Goal: Information Seeking & Learning: Find specific fact

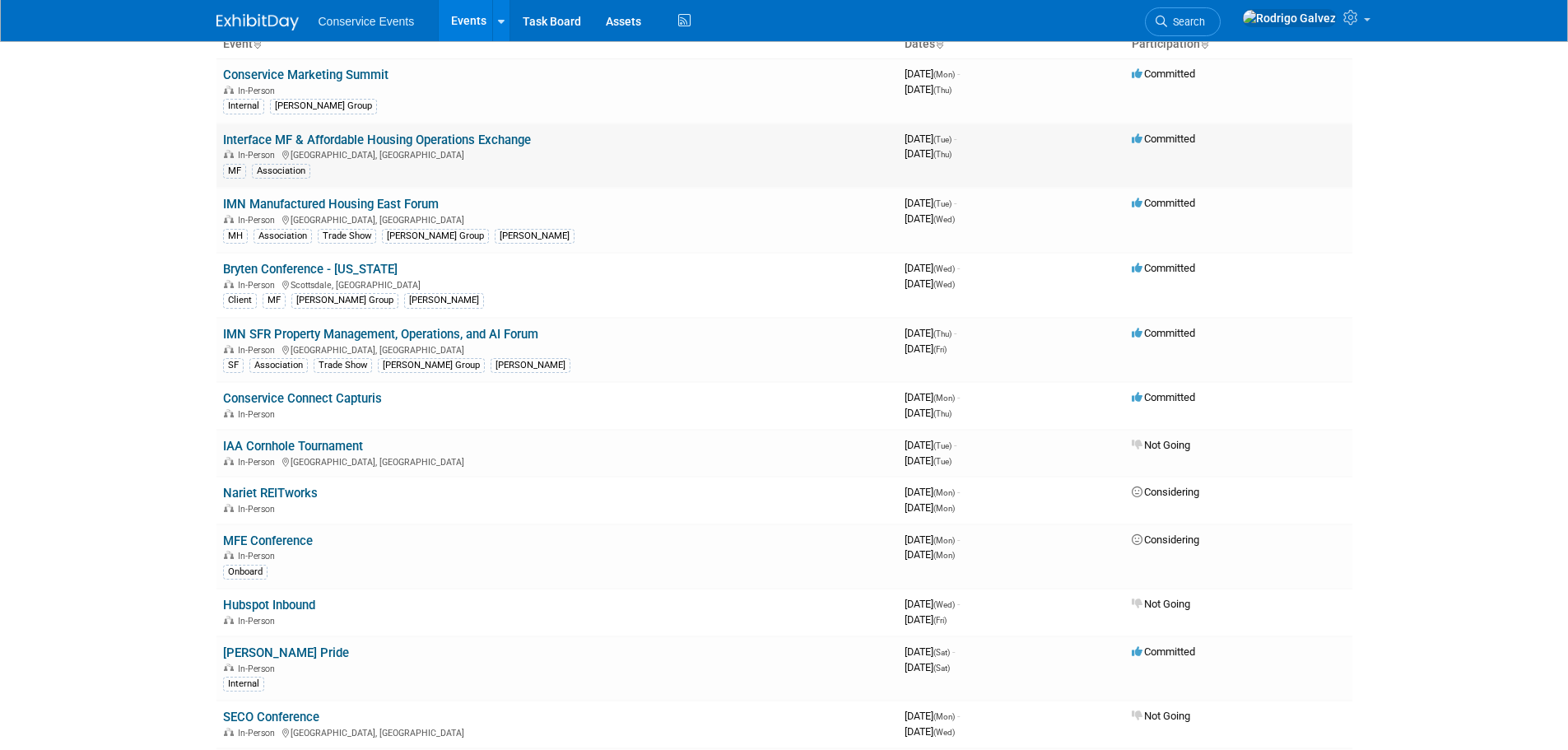
scroll to position [82, 0]
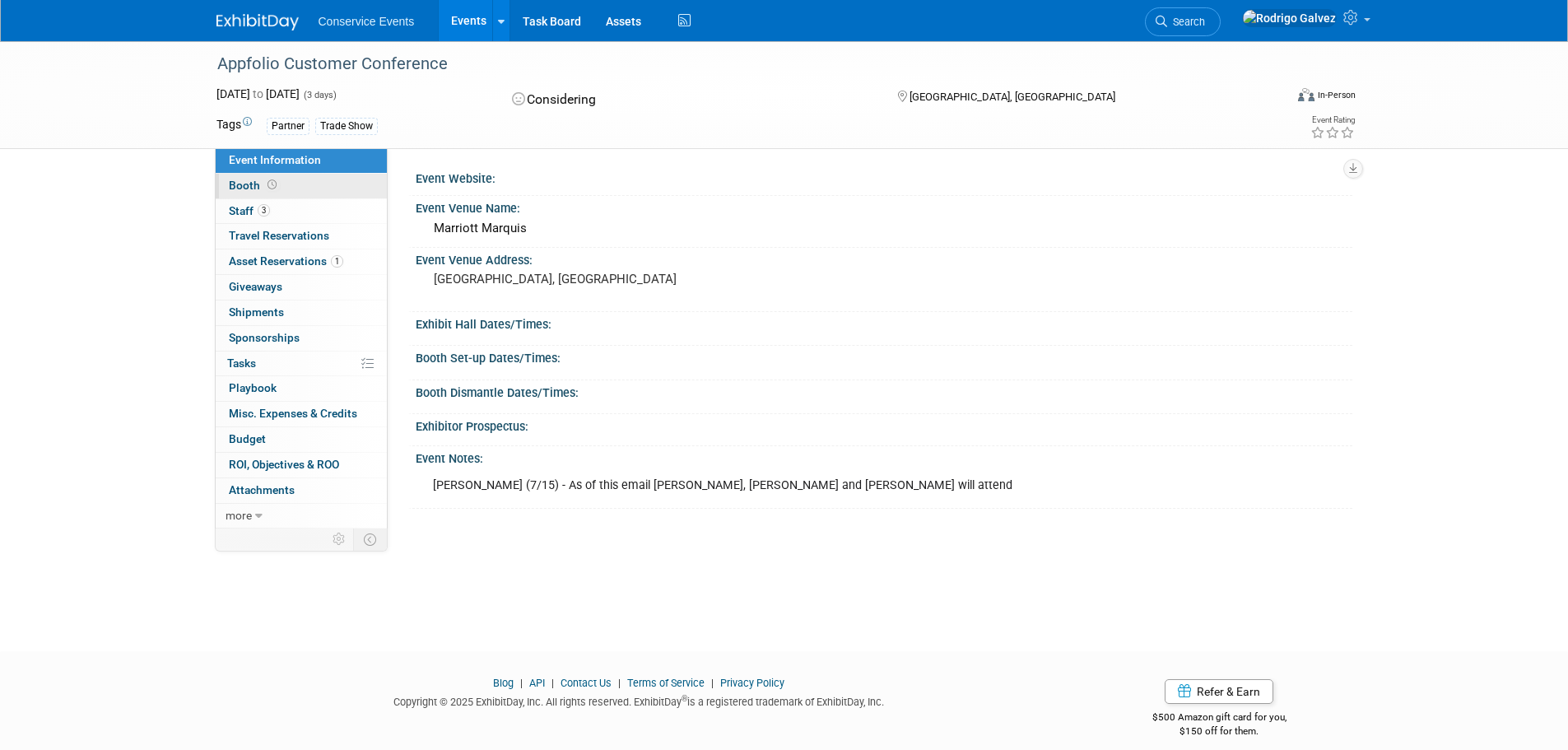
click at [243, 186] on span "Booth" at bounding box center [254, 186] width 51 height 14
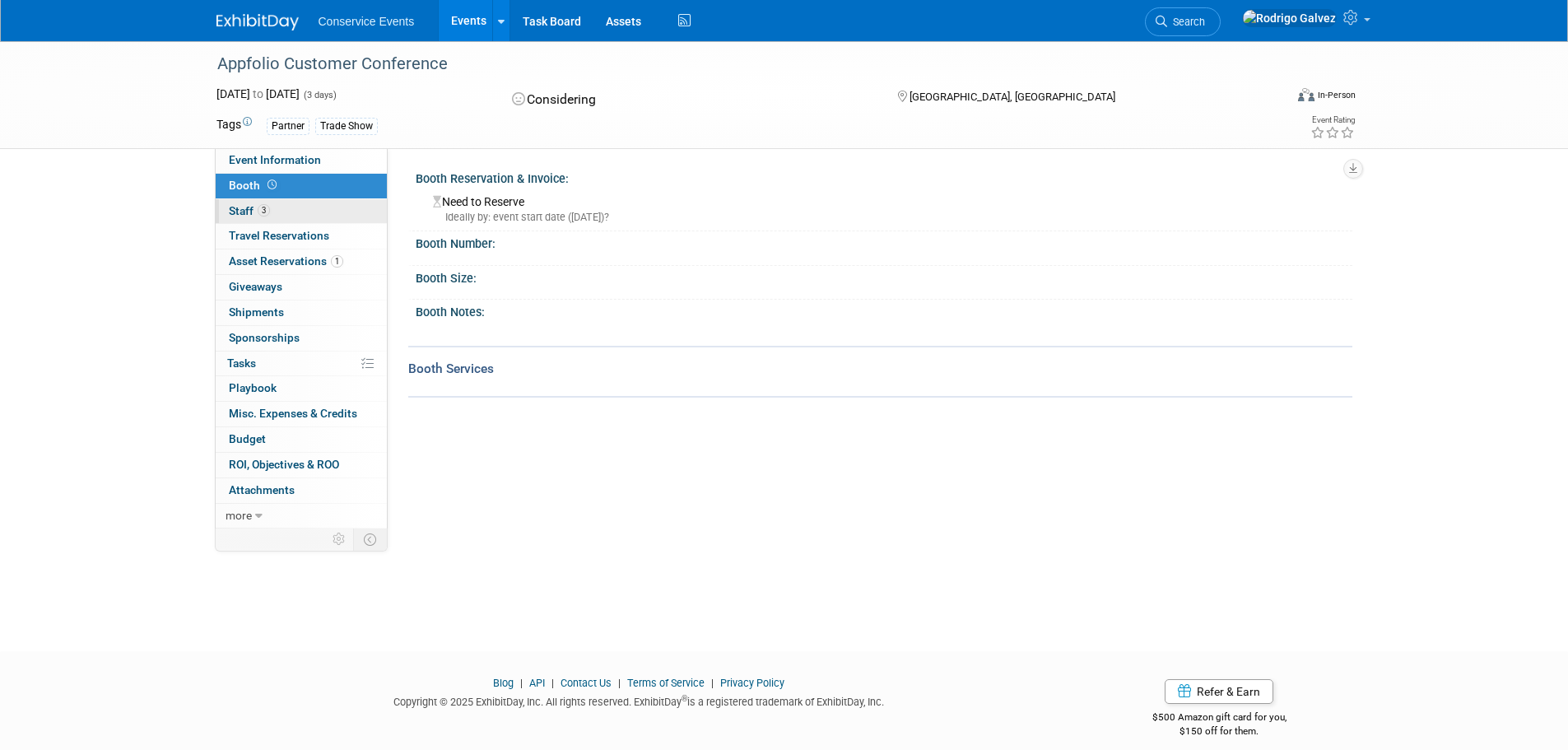
click at [352, 210] on link "3 Staff 3" at bounding box center [301, 211] width 171 height 25
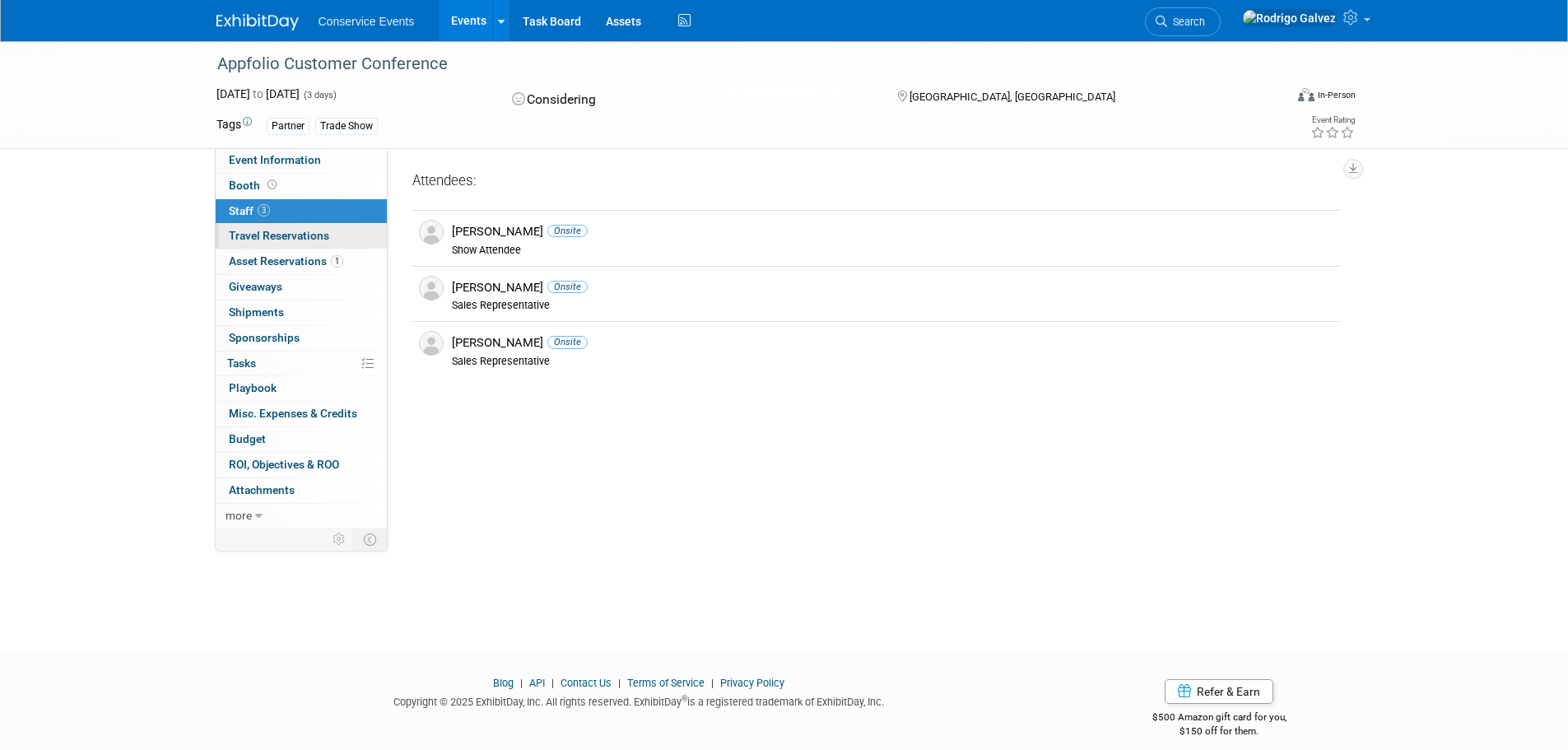
click at [341, 238] on link "0 Travel Reservations 0" at bounding box center [301, 236] width 171 height 25
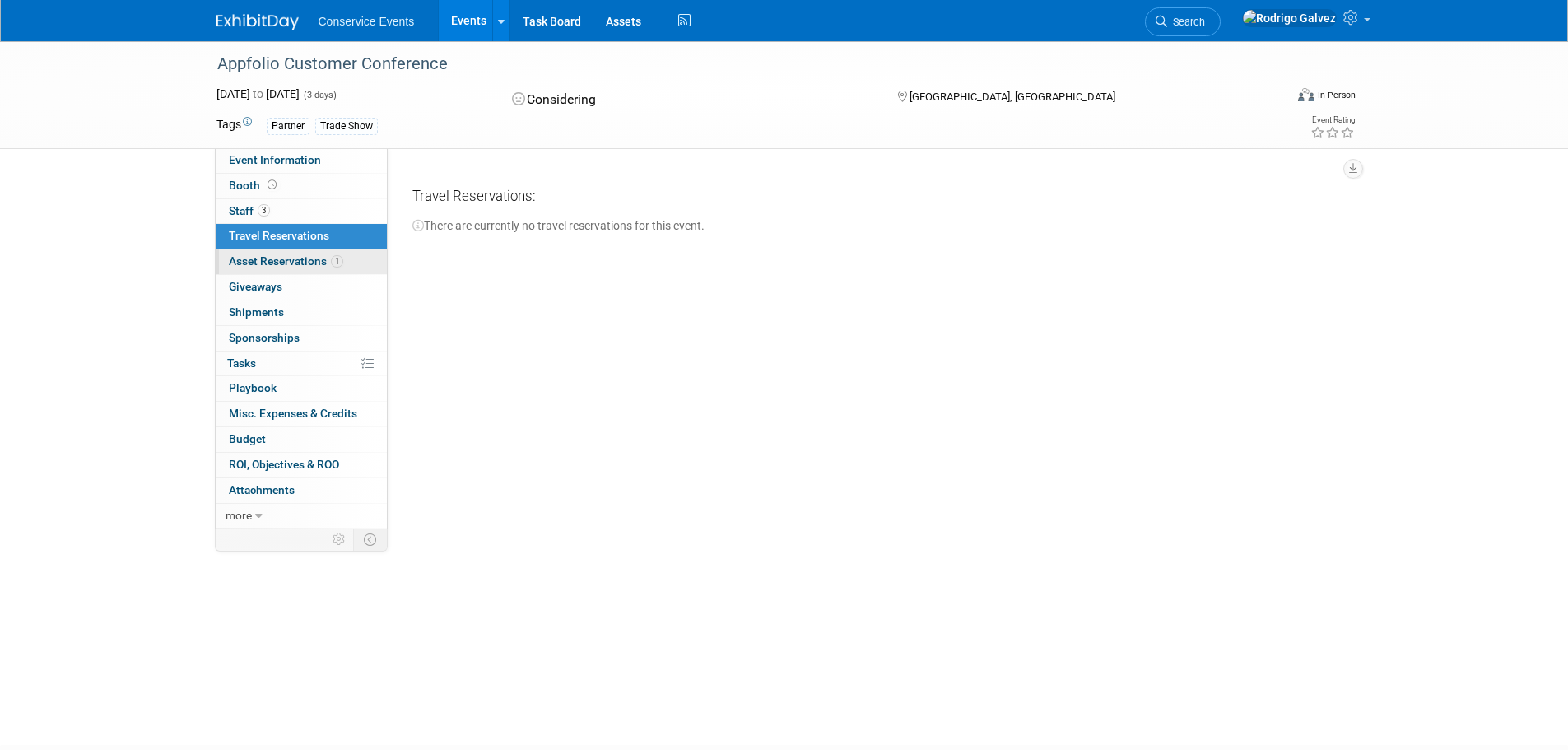
click at [359, 260] on link "1 Asset Reservations 1" at bounding box center [301, 261] width 171 height 25
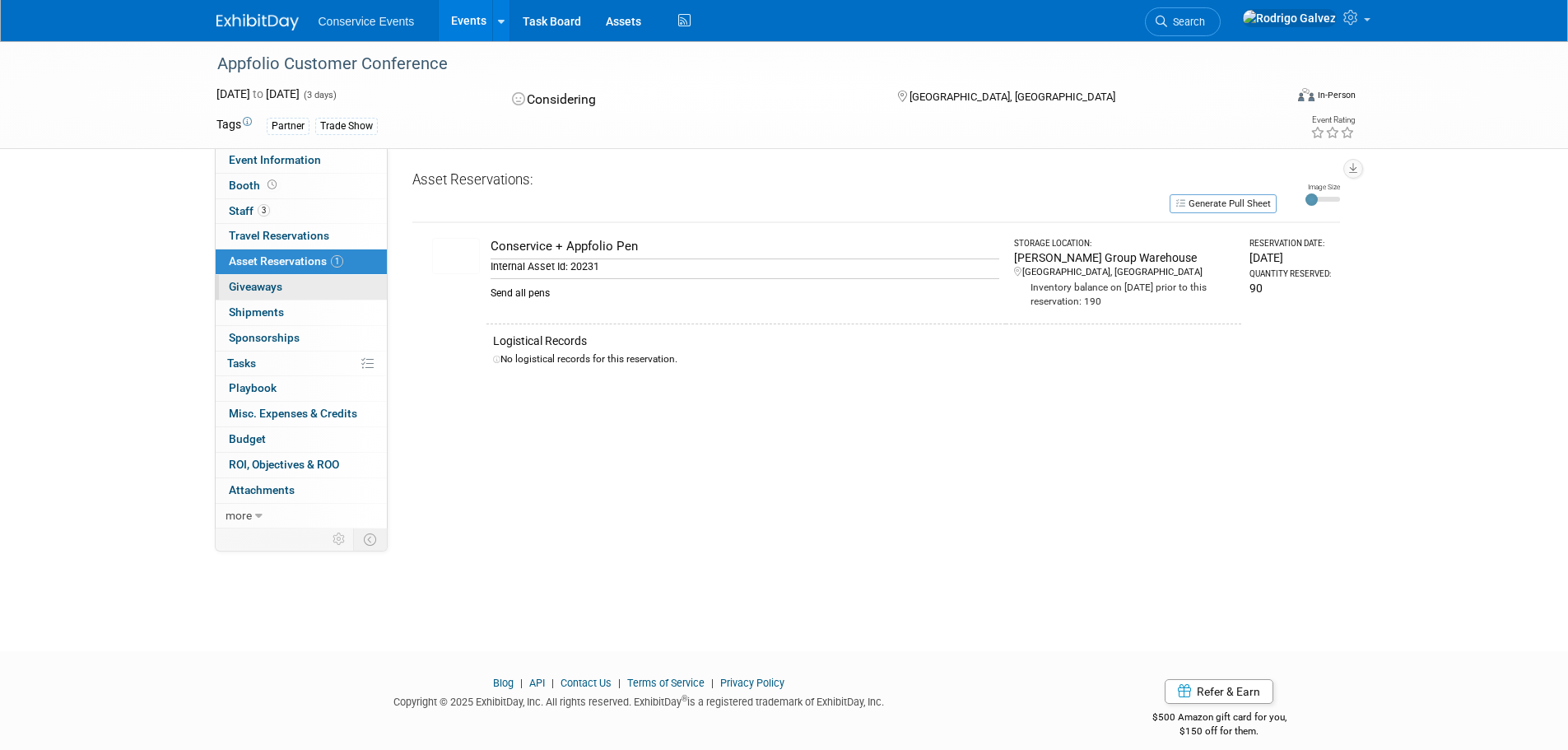
click at [325, 292] on link "0 Giveaways 0" at bounding box center [301, 286] width 171 height 25
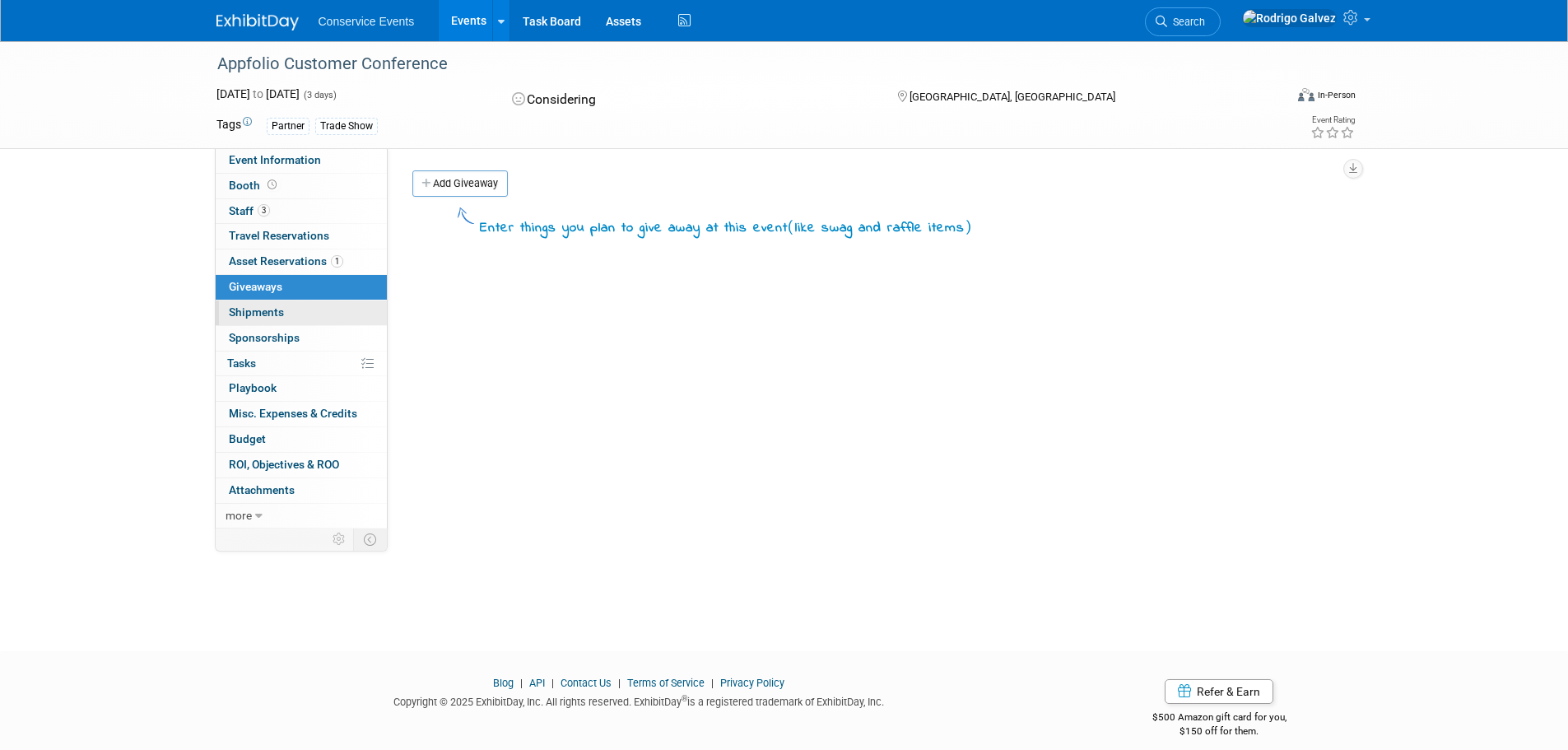
click at [321, 305] on link "0 Shipments 0" at bounding box center [301, 313] width 171 height 25
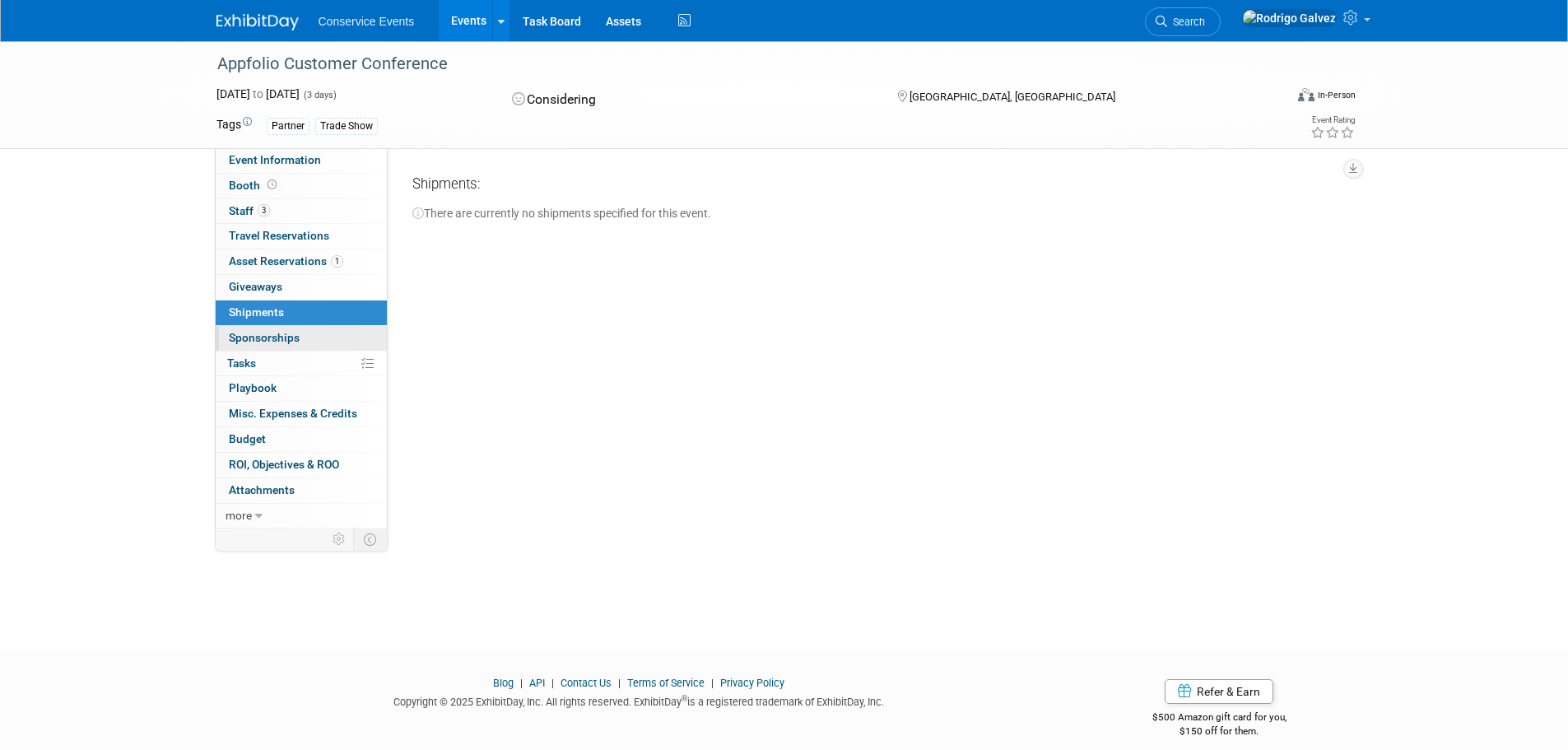
click at [323, 339] on link "0 Sponsorships 0" at bounding box center [301, 338] width 171 height 25
click at [314, 365] on link "0% Tasks 0%" at bounding box center [301, 364] width 171 height 25
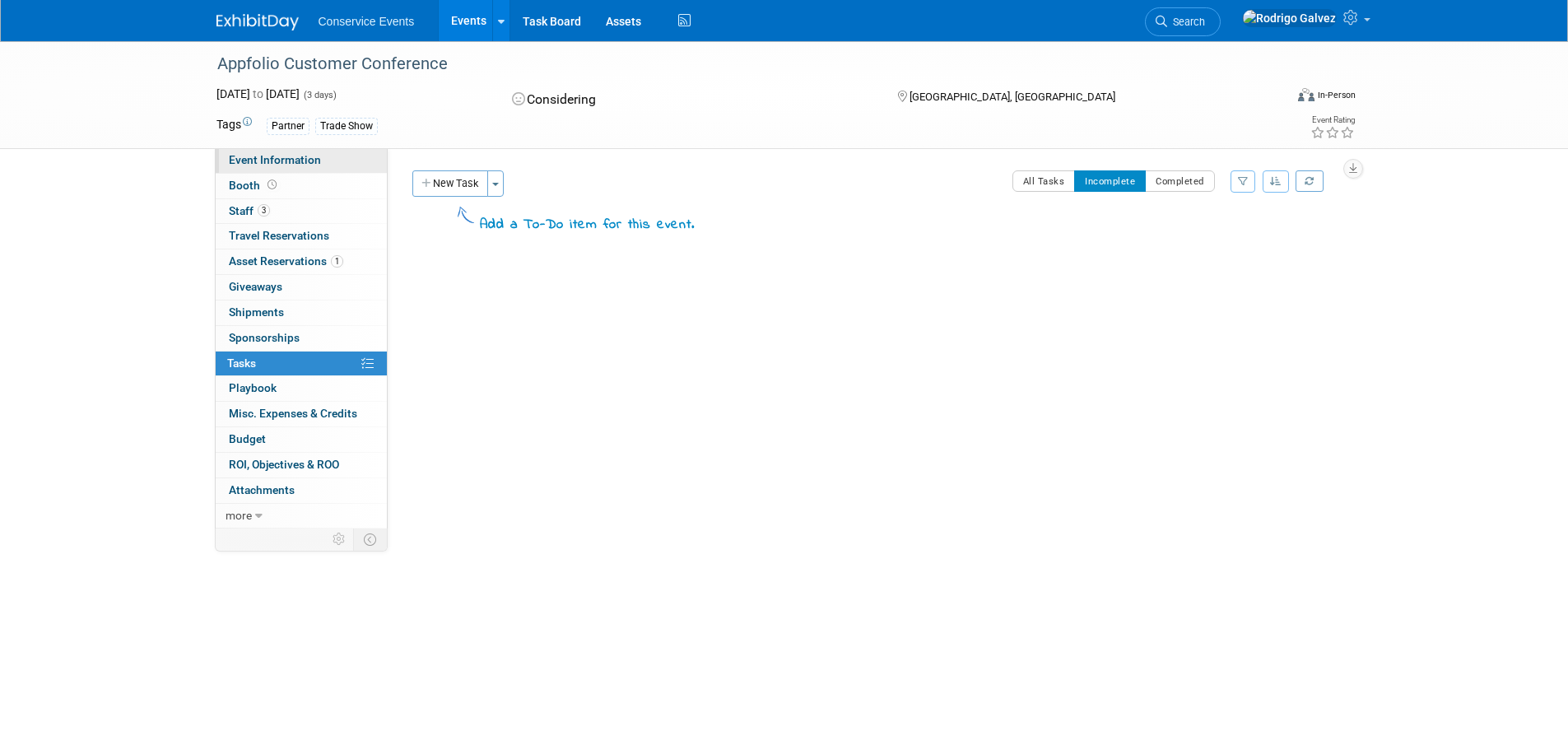
click at [334, 164] on link "Event Information" at bounding box center [301, 160] width 171 height 25
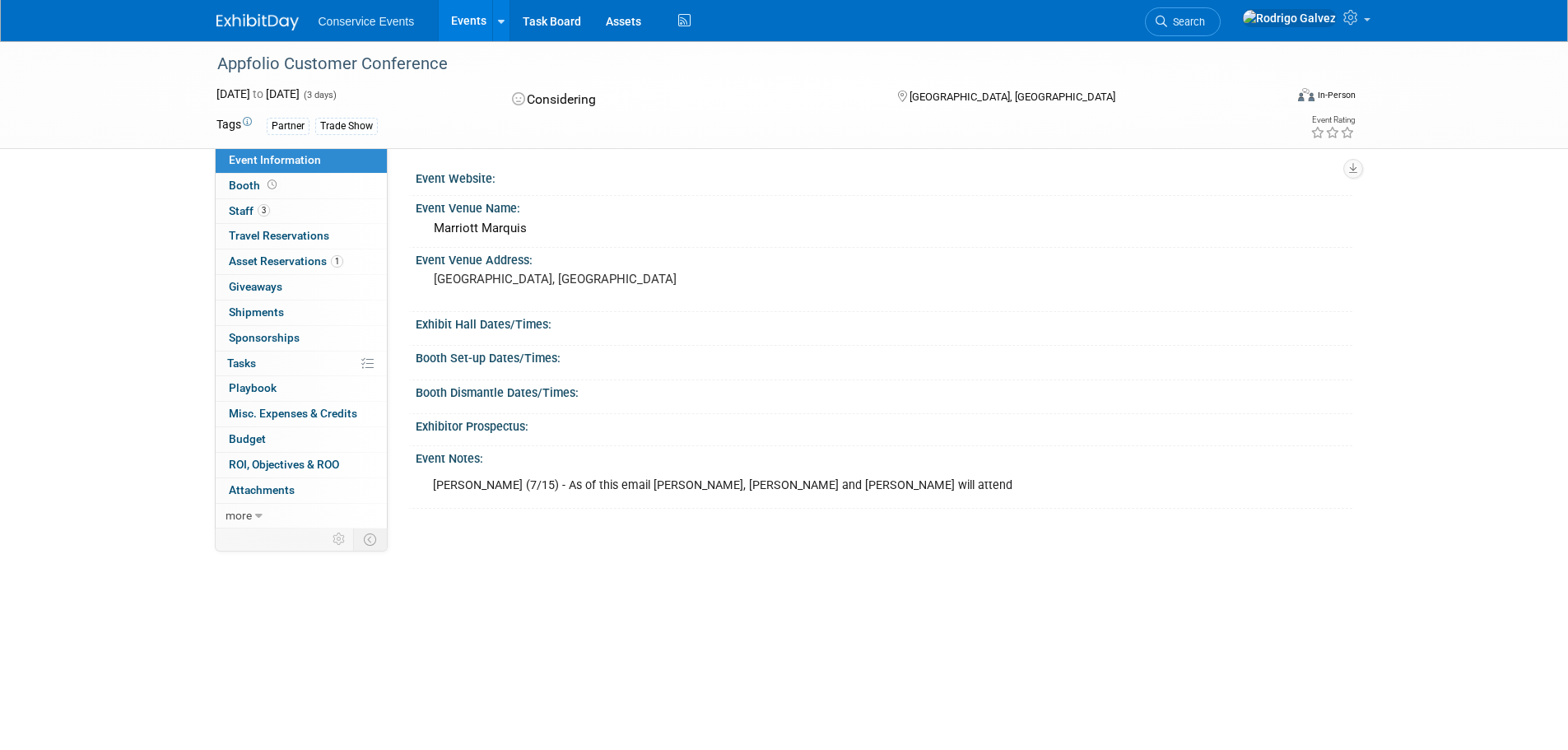
click at [353, 69] on div "Appfolio Customer Conference" at bounding box center [736, 64] width 1048 height 30
click at [239, 190] on span "Booth" at bounding box center [254, 186] width 51 height 14
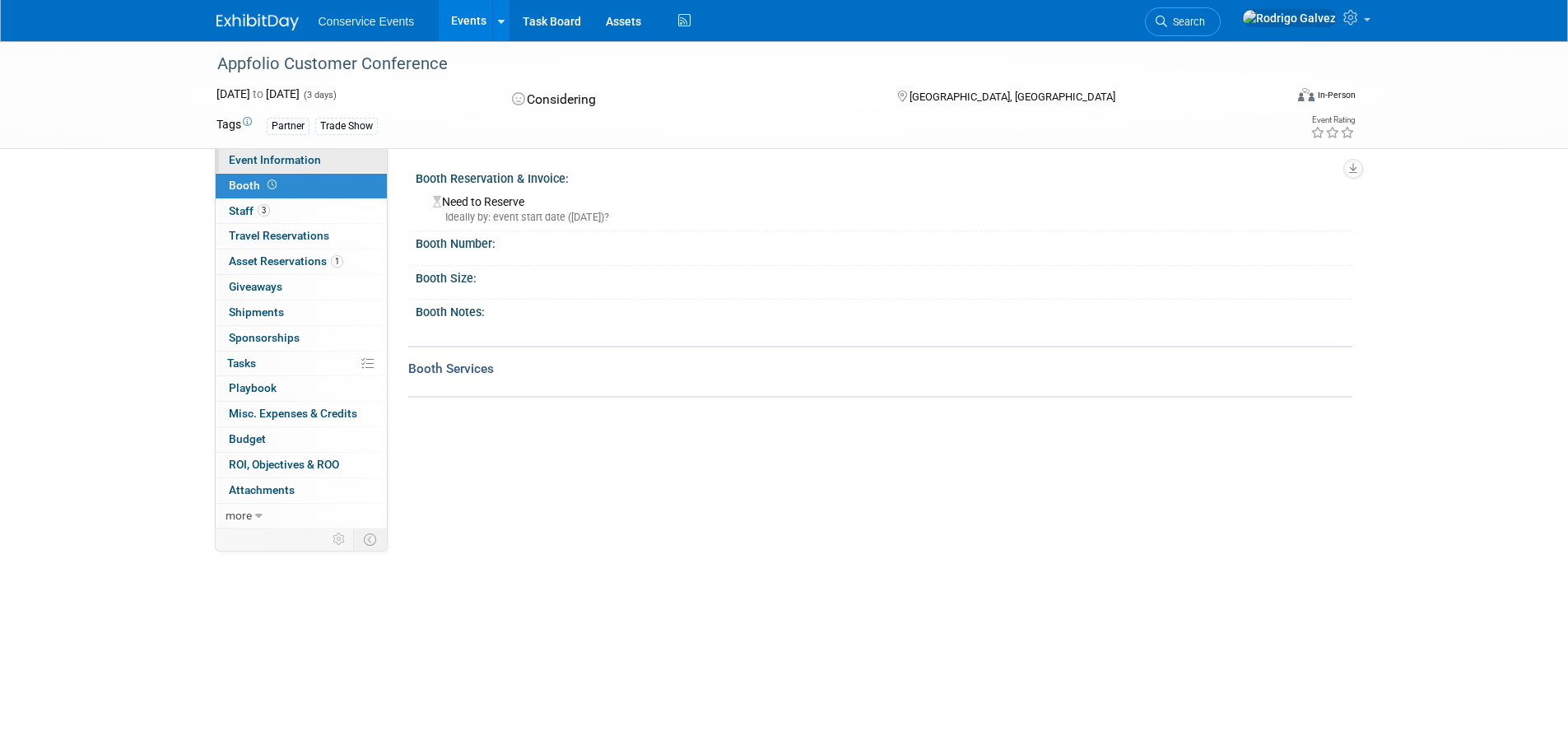
click at [314, 166] on link "Event Information" at bounding box center [301, 160] width 171 height 25
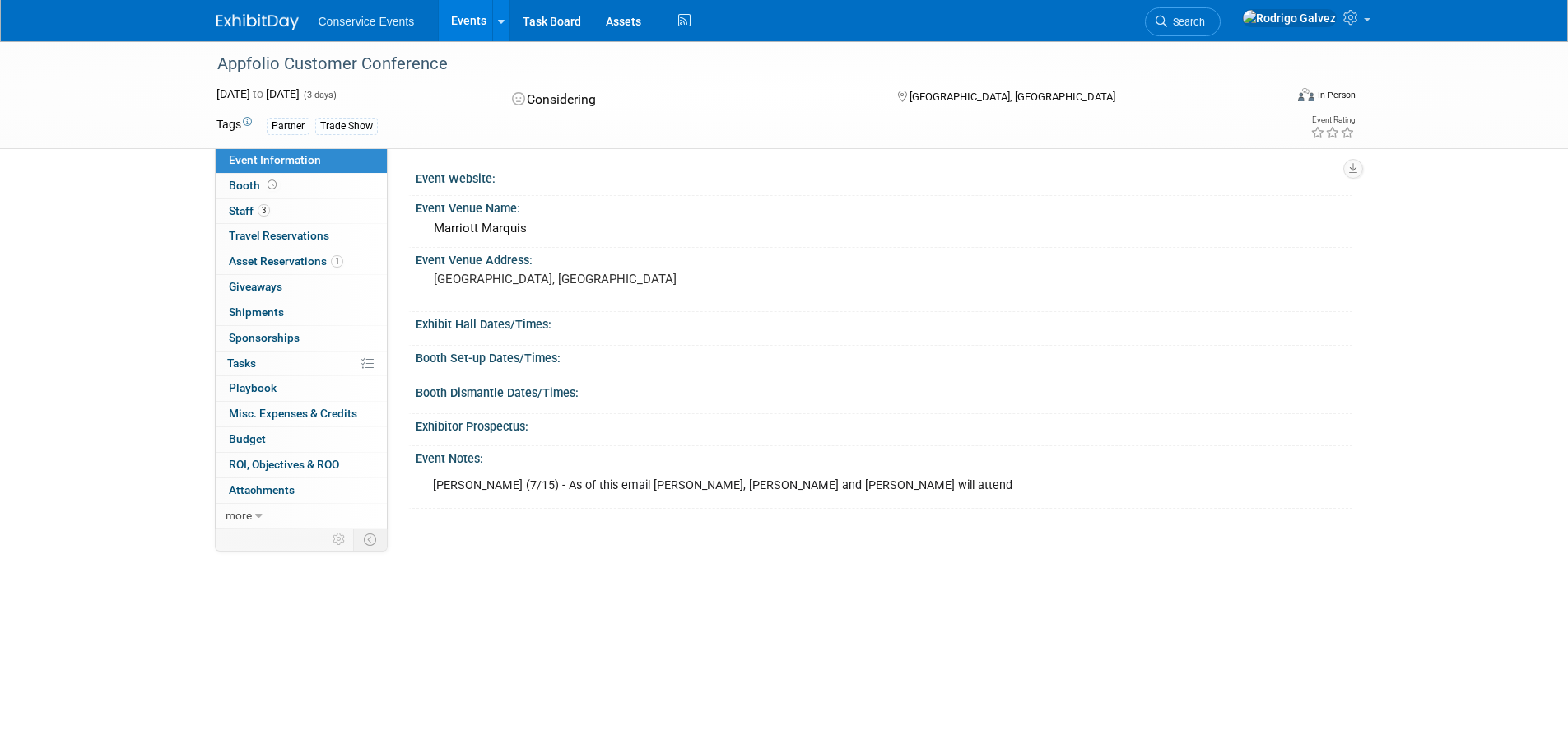
click at [343, 131] on div "Trade Show" at bounding box center [347, 126] width 63 height 17
click at [354, 118] on div "Trade Show" at bounding box center [347, 126] width 63 height 17
click at [246, 140] on div "Tags Partner Trade Show Event Rating" at bounding box center [787, 128] width 1165 height 29
drag, startPoint x: 214, startPoint y: 98, endPoint x: 366, endPoint y: 104, distance: 152.1
click at [369, 103] on div "Oct 13, 2025 to Oct 15, 2025 (3 days) Oct 13, 2025 to Oct 15, 2025 Considering …" at bounding box center [787, 100] width 1165 height 29
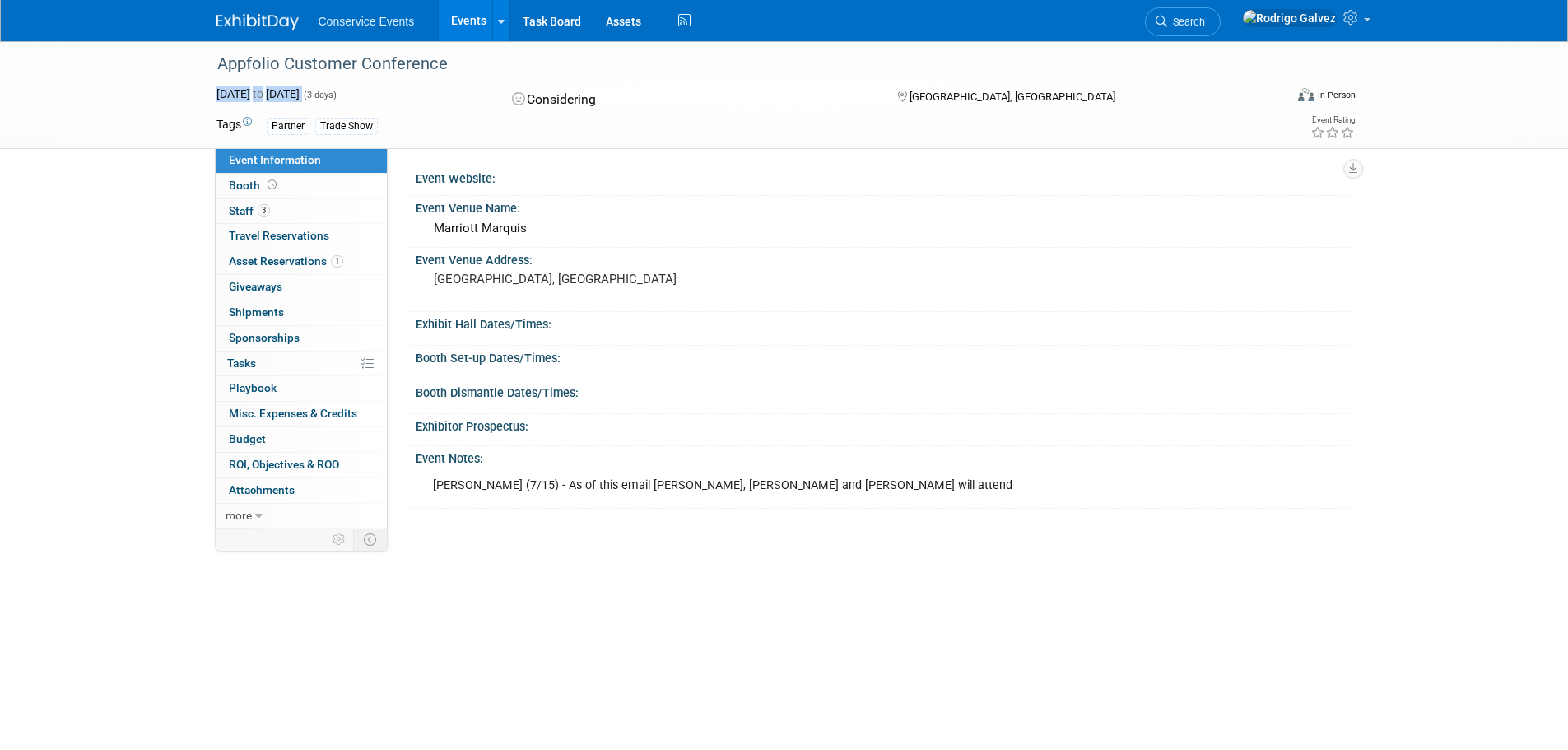
copy div "Oct 13, 2025 to Oct 15, 2025"
click at [448, 131] on div "Partner Trade Show" at bounding box center [714, 125] width 896 height 18
drag, startPoint x: 448, startPoint y: 60, endPoint x: 202, endPoint y: 75, distance: 246.5
click at [202, 75] on div "Appfolio Customer Conference Oct 13, 2025 to Oct 15, 2025 (3 days) Oct 13, 2025…" at bounding box center [784, 95] width 1568 height 108
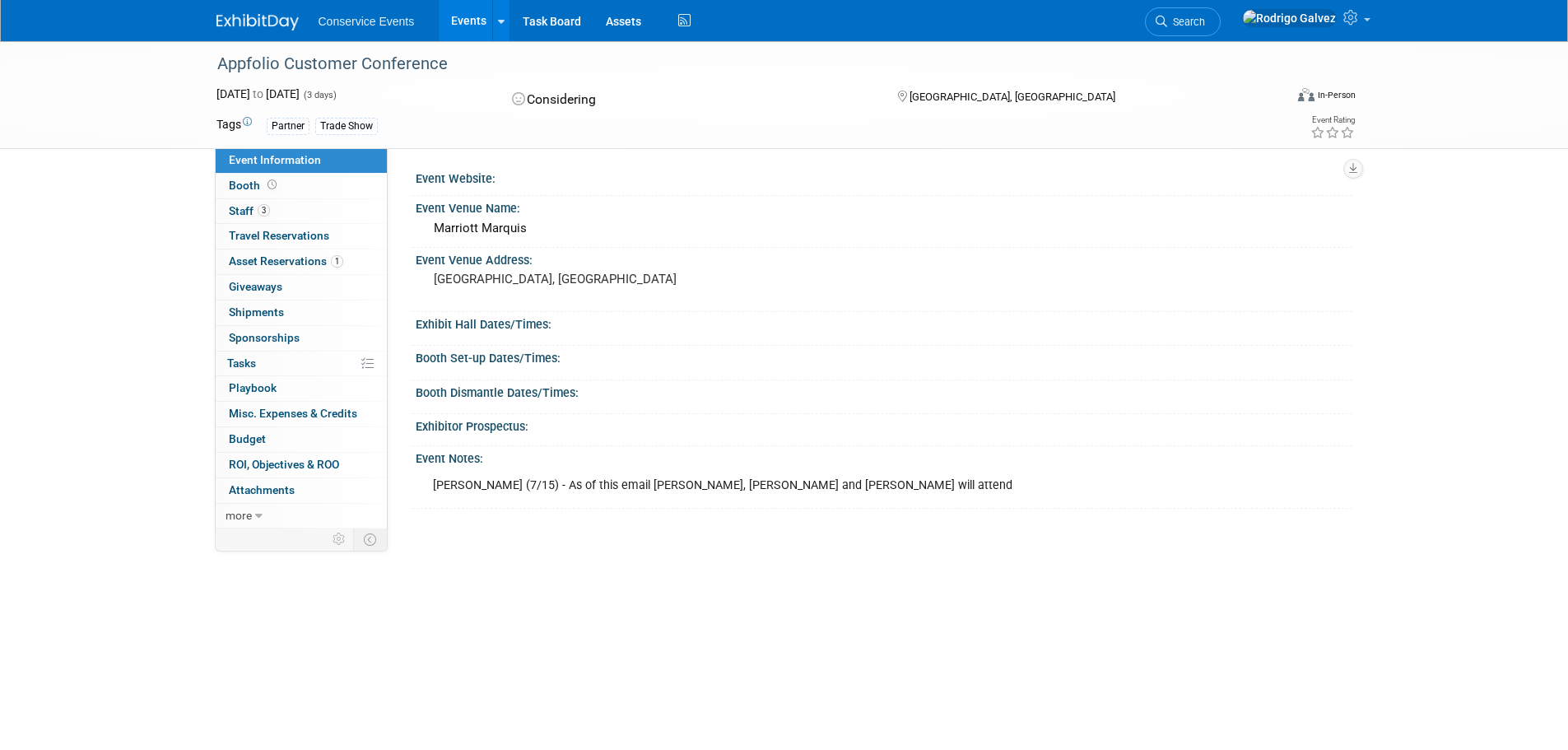
drag, startPoint x: 449, startPoint y: 69, endPoint x: 270, endPoint y: 64, distance: 179.1
click at [241, 81] on div "Appfolio Customer Conference" at bounding box center [738, 64] width 1068 height 44
copy div "Appfolio Customer Conference"
click at [264, 218] on link "3 Staff 3" at bounding box center [301, 211] width 171 height 25
